Goal: Find specific page/section

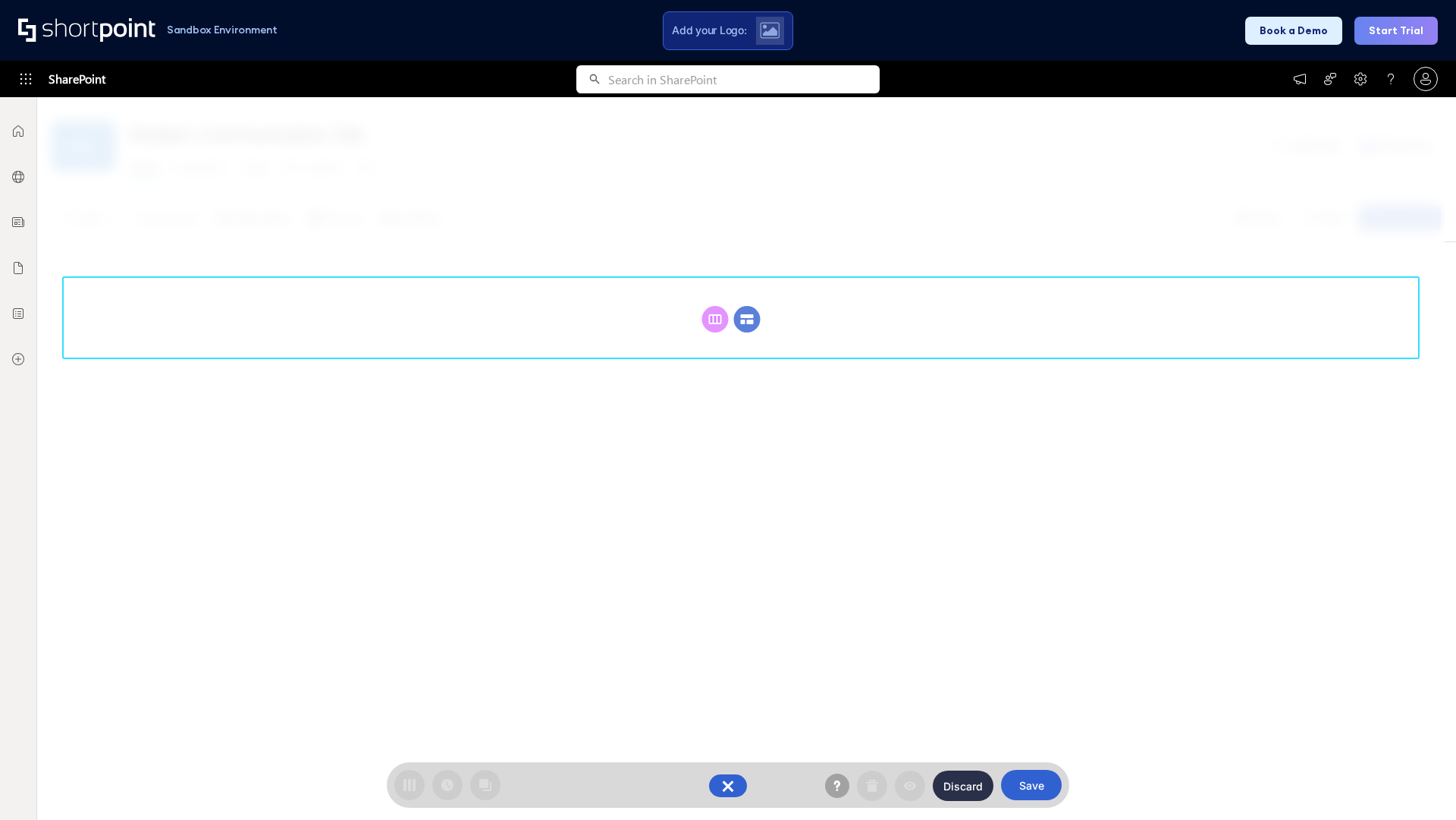
scroll to position [209, 0]
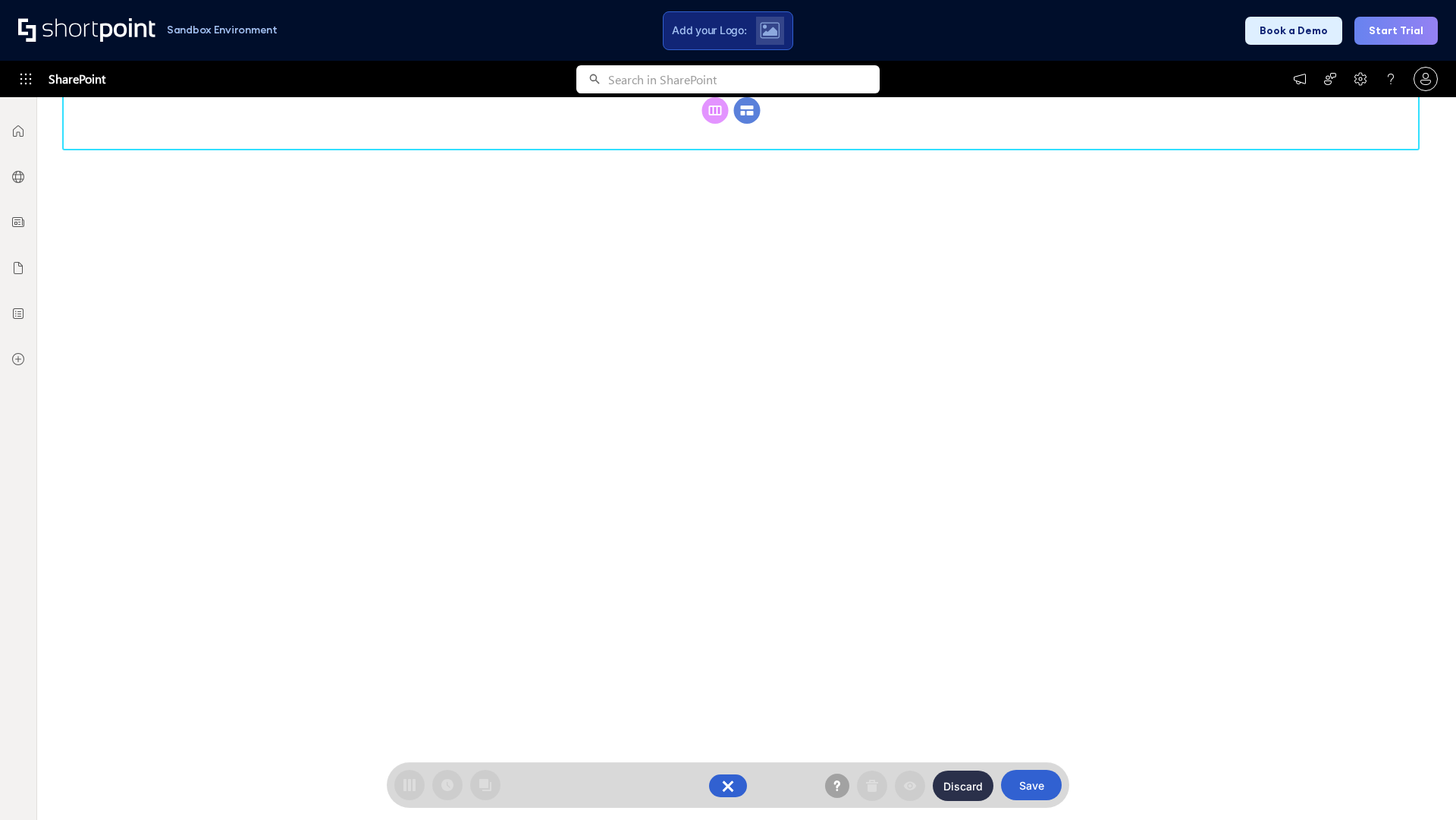
click at [747, 123] on circle at bounding box center [747, 110] width 27 height 27
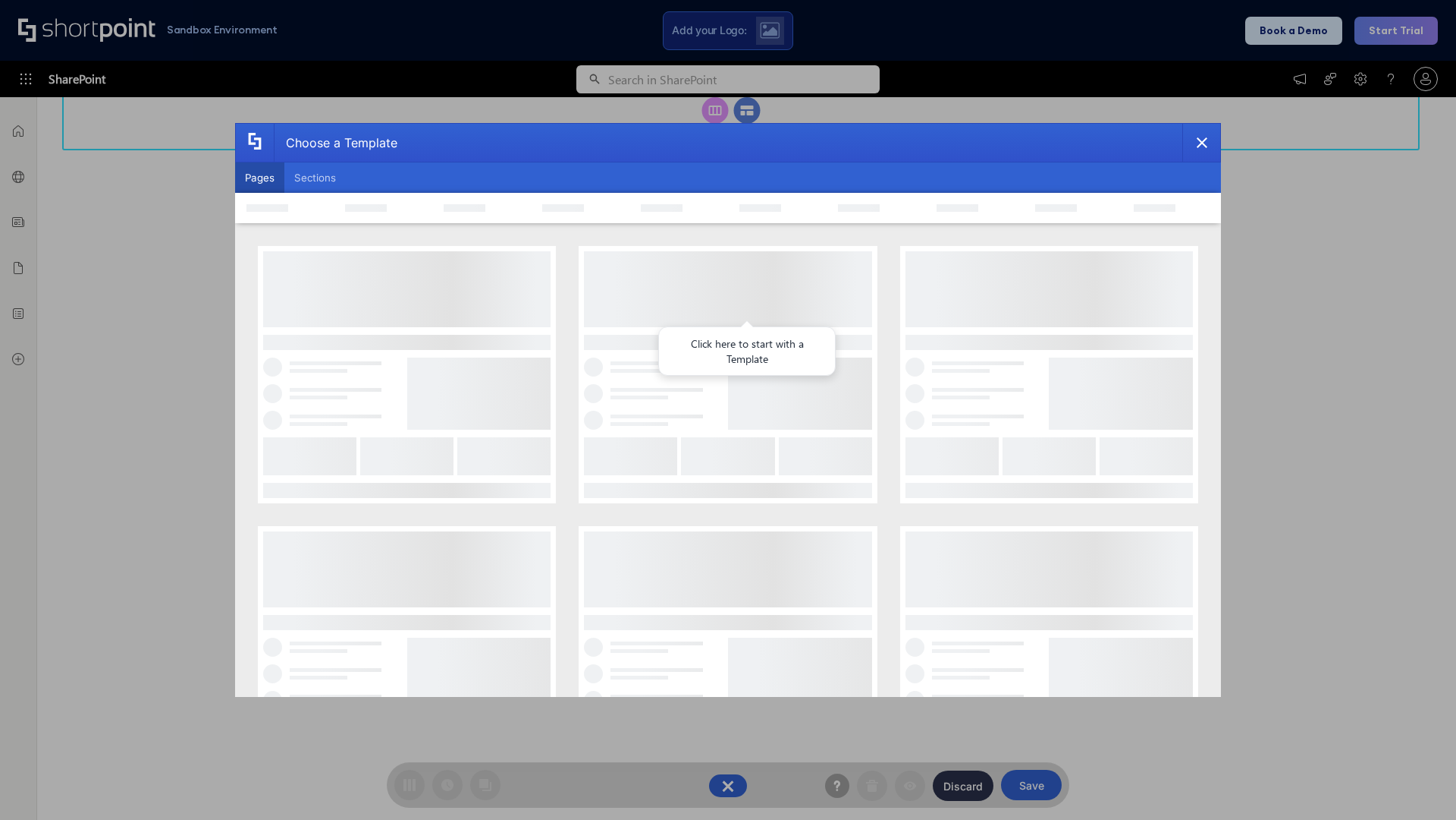
scroll to position [0, 0]
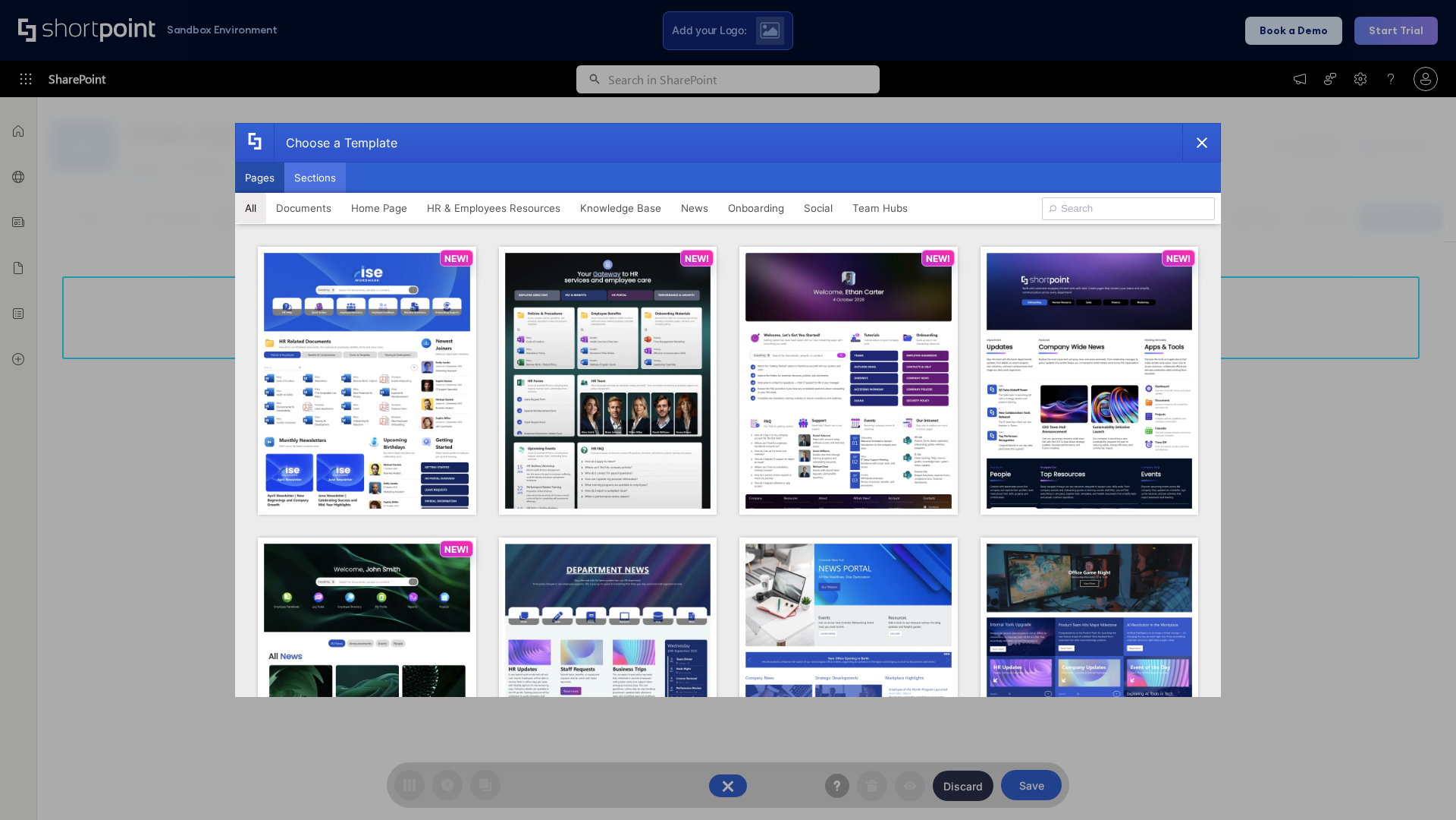
click at [315, 177] on button "Sections" at bounding box center [315, 177] width 62 height 30
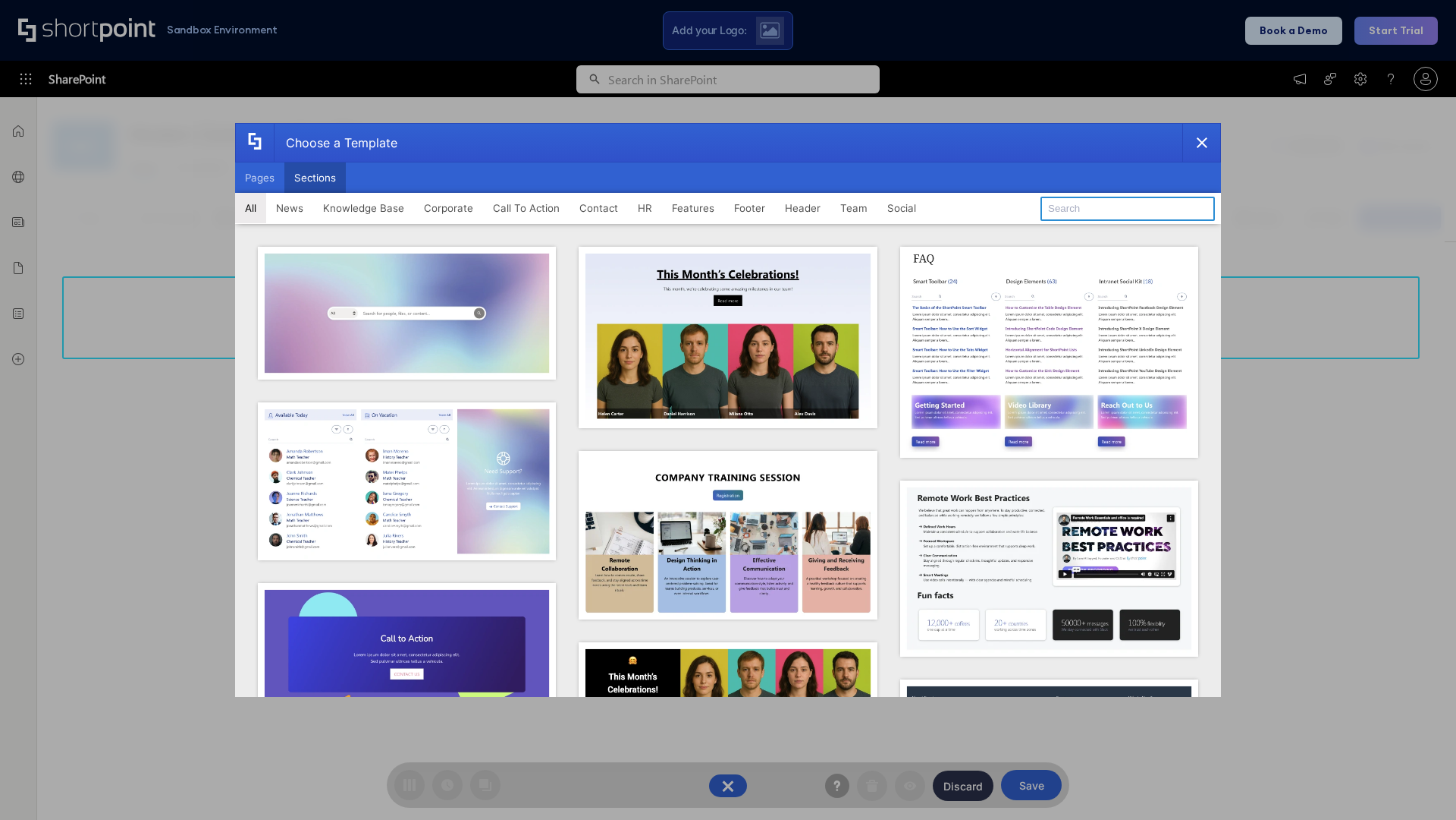
type input "Footer 8"
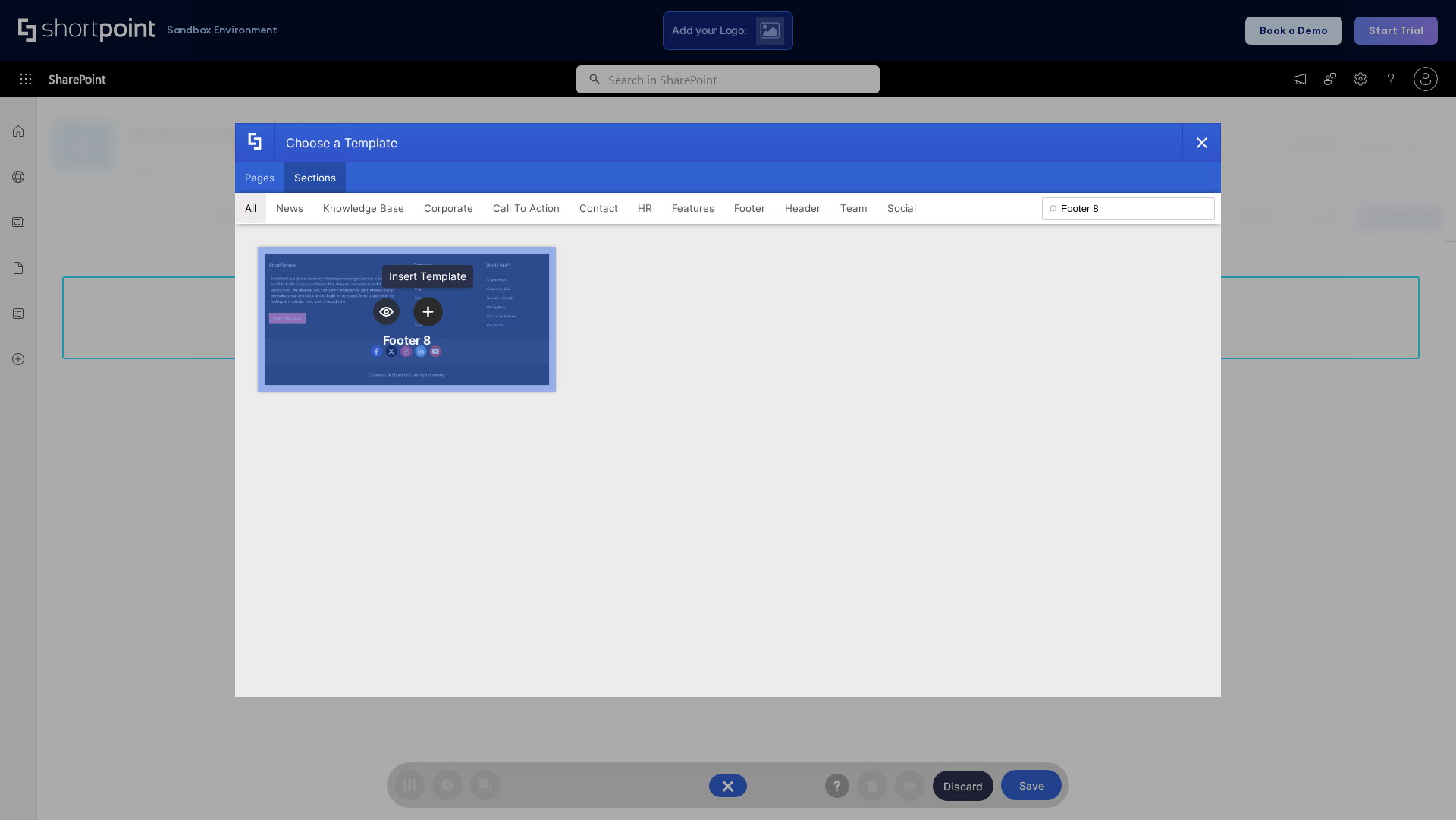
click at [428, 311] on icon "template selector" at bounding box center [427, 310] width 10 height 10
